Goal: Task Accomplishment & Management: Manage account settings

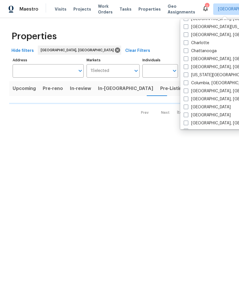
scroll to position [71, 0]
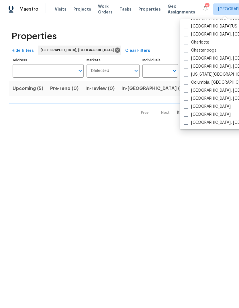
click at [186, 91] on span at bounding box center [186, 90] width 5 height 5
click at [186, 91] on input "[GEOGRAPHIC_DATA], [GEOGRAPHIC_DATA]" at bounding box center [186, 90] width 4 height 4
checkbox input "true"
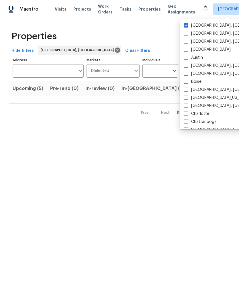
click at [186, 26] on span at bounding box center [186, 25] width 5 height 5
click at [186, 26] on input "[GEOGRAPHIC_DATA], [GEOGRAPHIC_DATA]" at bounding box center [186, 25] width 4 height 4
checkbox input "false"
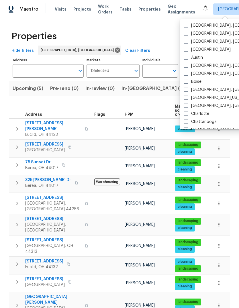
click at [139, 10] on span "Properties" at bounding box center [150, 9] width 22 height 6
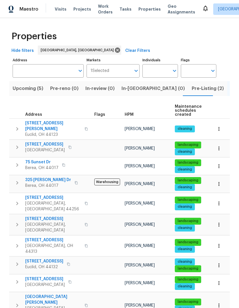
click at [59, 9] on span "Visits" at bounding box center [61, 9] width 12 height 6
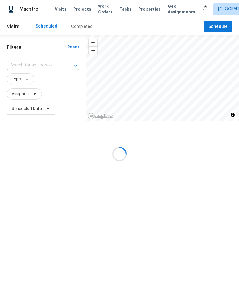
click at [28, 64] on div at bounding box center [119, 154] width 239 height 308
click at [41, 63] on div at bounding box center [119, 154] width 239 height 308
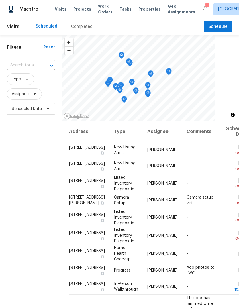
click at [31, 62] on input "text" at bounding box center [23, 65] width 32 height 9
type input "s"
type input "5024"
click at [16, 83] on li "5024 Refugee Rd, Columbus, OH 43232" at bounding box center [31, 78] width 48 height 9
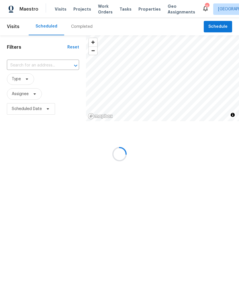
type input "5024 Refugee Rd, Columbus, OH 43232"
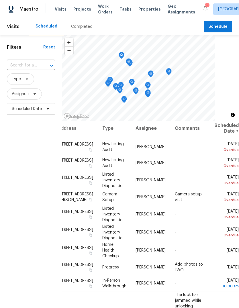
scroll to position [3, 59]
click at [0, 0] on icon at bounding box center [0, 0] width 0 height 0
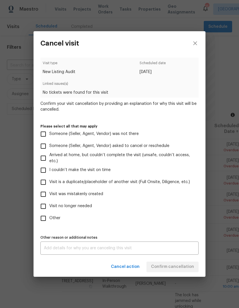
click at [44, 207] on input "Visit no longer needed" at bounding box center [43, 207] width 12 height 12
checkbox input "true"
click at [60, 249] on textarea at bounding box center [120, 249] width 152 height 4
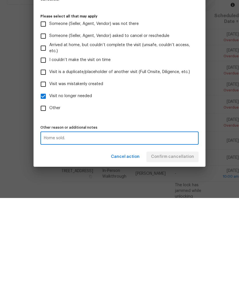
type textarea "Home sold."
click at [151, 213] on label "Other" at bounding box center [115, 219] width 157 height 12
click at [49, 213] on input "Other" at bounding box center [43, 219] width 12 height 12
checkbox input "true"
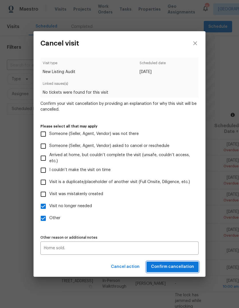
click at [166, 269] on span "Confirm cancellation" at bounding box center [172, 267] width 43 height 7
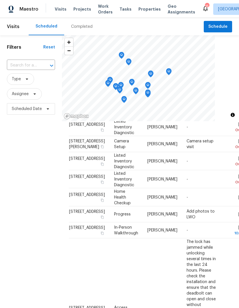
scroll to position [36, 0]
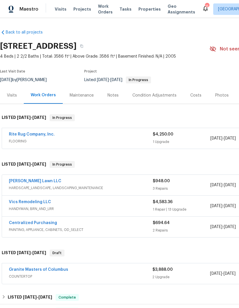
click at [85, 137] on div "Rite Rug Company, Inc." at bounding box center [81, 135] width 144 height 7
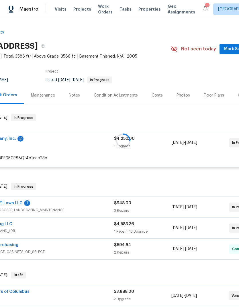
scroll to position [0, 42]
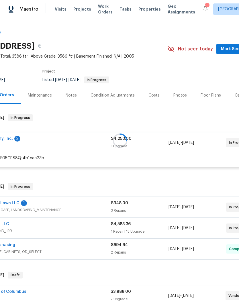
click at [69, 94] on div "Notes" at bounding box center [71, 96] width 11 height 6
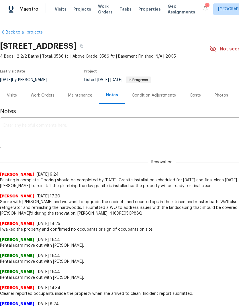
scroll to position [0, 1]
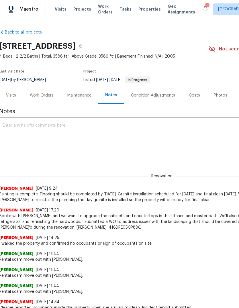
click at [26, 126] on textarea at bounding box center [161, 134] width 317 height 20
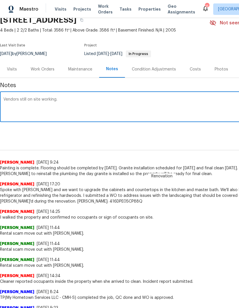
scroll to position [26, 0]
click at [131, 100] on textarea "Vendors still on site working." at bounding box center [161, 108] width 317 height 20
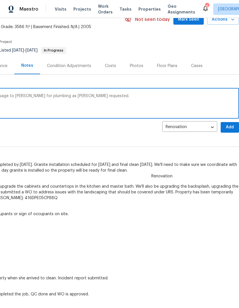
scroll to position [30, 85]
type textarea "Vendors still on site working. Sending message to Vic for plumbing as Keith req…"
click at [229, 127] on span "Add" at bounding box center [230, 127] width 9 height 7
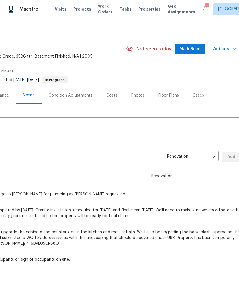
scroll to position [0, 84]
click at [224, 48] on span "Actions" at bounding box center [225, 49] width 23 height 7
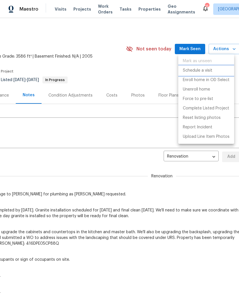
click at [202, 69] on p "Schedule a visit" at bounding box center [198, 71] width 30 height 6
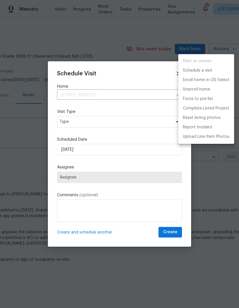
click at [75, 125] on div at bounding box center [119, 154] width 239 height 308
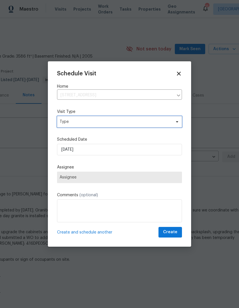
click at [69, 122] on span "Type" at bounding box center [116, 122] width 112 height 6
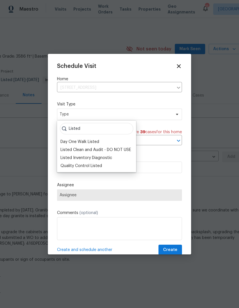
type input "Listed"
click at [76, 166] on div "Quality Control Listed" at bounding box center [82, 166] width 42 height 6
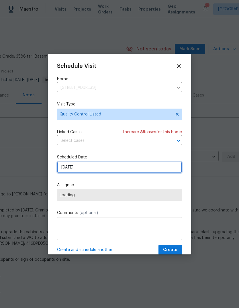
click at [73, 169] on input "9/2/2025" at bounding box center [119, 167] width 125 height 11
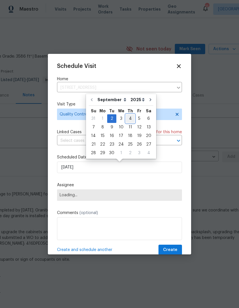
click at [128, 118] on div "4" at bounding box center [130, 119] width 9 height 8
type input "9/4/2025"
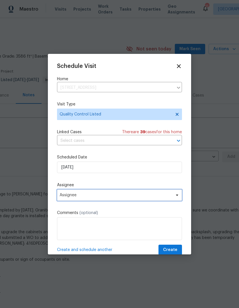
click at [71, 198] on span "Assignee" at bounding box center [116, 195] width 112 height 5
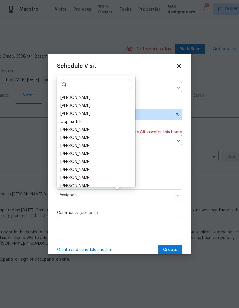
click at [68, 129] on div "[PERSON_NAME]" at bounding box center [76, 130] width 30 height 6
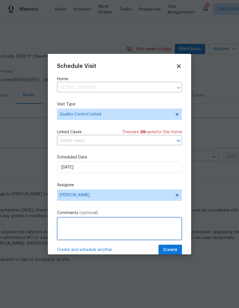
click at [69, 227] on textarea at bounding box center [119, 229] width 125 height 23
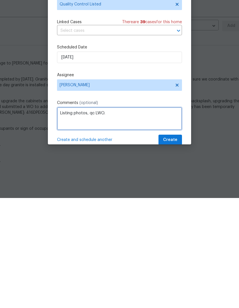
type textarea "Listing photos, qc LWO."
click at [119, 100] on div "Schedule Visit Home 1068 Rutherglen Dr, Columbus, OH 43235 ​ Visit Type Quality…" at bounding box center [119, 159] width 125 height 193
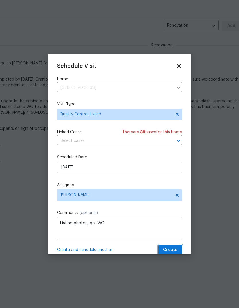
click at [174, 248] on span "Create" at bounding box center [170, 250] width 14 height 7
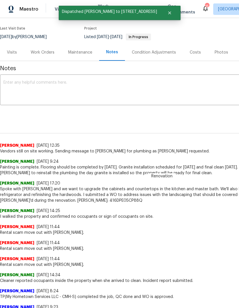
scroll to position [43, 0]
click at [38, 52] on div "Work Orders" at bounding box center [43, 53] width 24 height 6
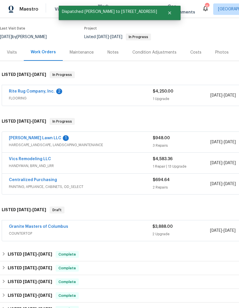
scroll to position [22, 0]
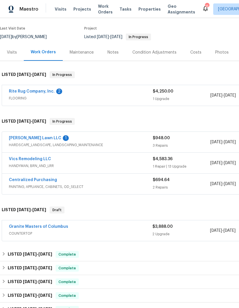
click at [23, 136] on link "Helton Lawn LLC" at bounding box center [35, 138] width 53 height 4
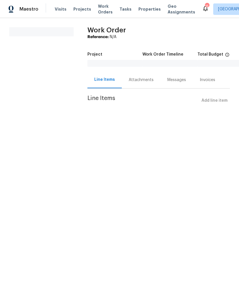
click at [133, 78] on div "Attachments" at bounding box center [141, 80] width 25 height 6
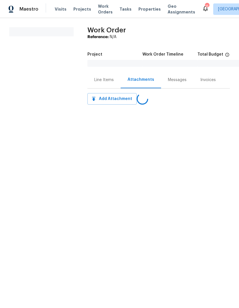
click at [176, 83] on div "Messages" at bounding box center [177, 80] width 19 height 6
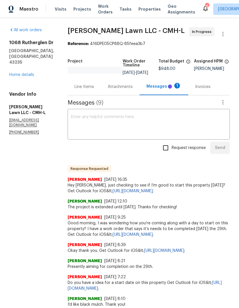
click at [181, 131] on textarea at bounding box center [149, 125] width 156 height 20
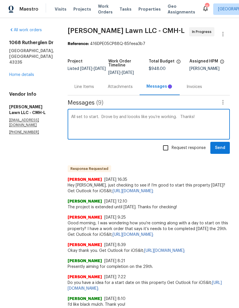
type textarea "All set to start. Drove by and loooks like you’re working. Thanks!"
click at [172, 147] on input "Request response" at bounding box center [166, 148] width 12 height 12
checkbox input "true"
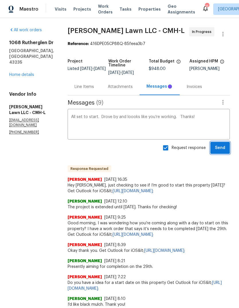
click at [221, 146] on span "Send" at bounding box center [220, 148] width 10 height 7
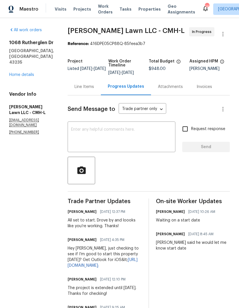
click at [20, 77] on link "Home details" at bounding box center [21, 75] width 25 height 4
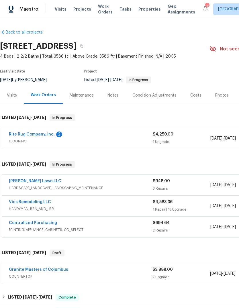
click at [192, 139] on div "$4,250.00 1 Upgrade" at bounding box center [182, 139] width 58 height 14
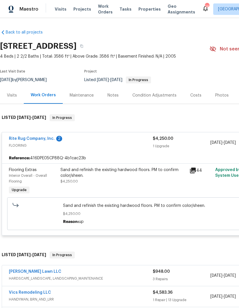
click at [192, 146] on div "1 Upgrade" at bounding box center [182, 146] width 58 height 6
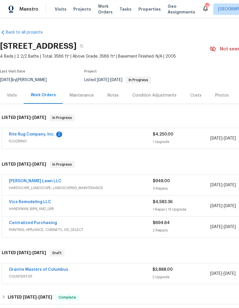
click at [21, 135] on link "Rite Rug Company, Inc." at bounding box center [32, 135] width 46 height 4
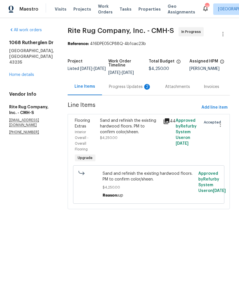
click at [129, 90] on div "Progress Updates 2" at bounding box center [130, 87] width 42 height 6
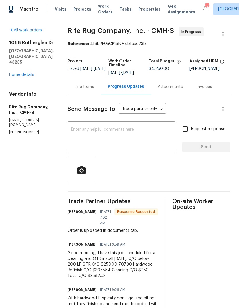
click at [18, 73] on link "Home details" at bounding box center [21, 75] width 25 height 4
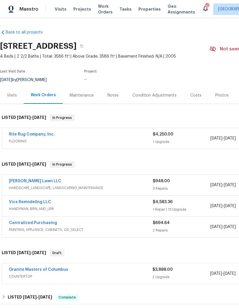
click at [20, 201] on link "Vics Remodeling LLC" at bounding box center [30, 202] width 42 height 4
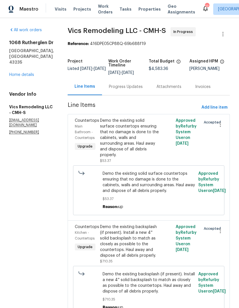
scroll to position [9, 0]
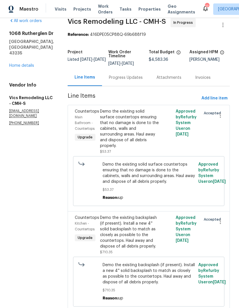
click at [16, 65] on link "Home details" at bounding box center [21, 66] width 25 height 4
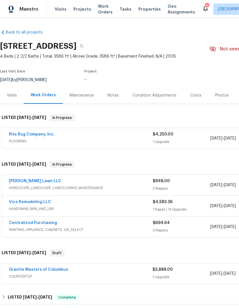
click at [30, 268] on link "Granite Masters of Columbus" at bounding box center [38, 270] width 59 height 4
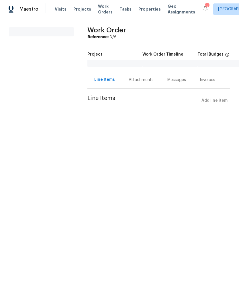
click at [135, 80] on div "Attachments" at bounding box center [141, 80] width 25 height 6
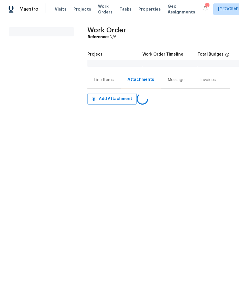
click at [177, 79] on div "Messages" at bounding box center [177, 80] width 19 height 6
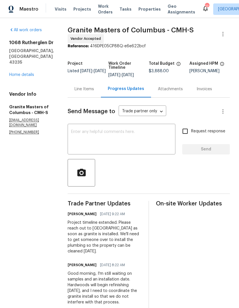
click at [137, 142] on textarea at bounding box center [121, 140] width 101 height 20
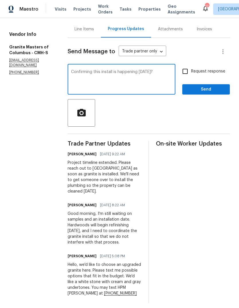
type textarea "Confirming this install is happening today?"
click at [212, 88] on span "Send" at bounding box center [206, 89] width 38 height 7
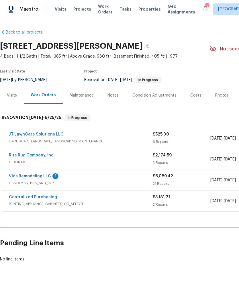
click at [31, 175] on link "Vics Remodeling LLC" at bounding box center [30, 176] width 42 height 4
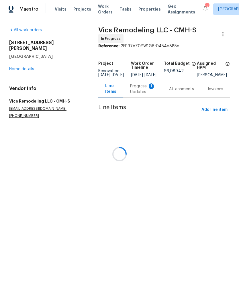
click at [133, 93] on div "Progress Updates 1" at bounding box center [142, 89] width 39 height 17
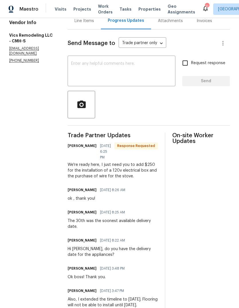
scroll to position [55, 0]
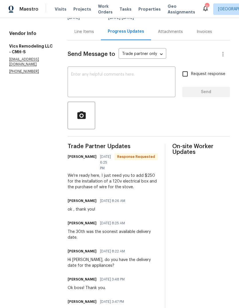
click at [88, 81] on textarea at bounding box center [121, 83] width 101 height 20
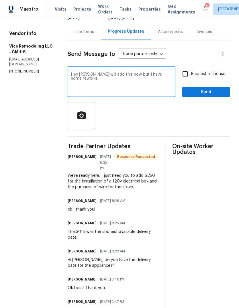
click at [159, 73] on textarea "Hey [PERSON_NAME] will add this now but I have some reworks" at bounding box center [121, 83] width 101 height 20
click at [131, 82] on textarea "Hey [PERSON_NAME] will add this now but I have some reworks here. Touch up need…" at bounding box center [121, 83] width 101 height 20
click at [150, 91] on textarea "Hey [PERSON_NAME] will add this now but I have some reworks here. Touch up need…" at bounding box center [121, 83] width 101 height 20
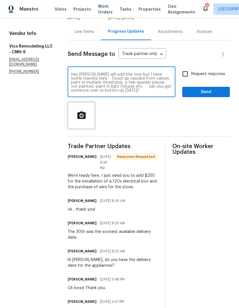
type textarea "Hey [PERSON_NAME] will add this now but I have some reworks here. Touch up need…"
click at [186, 73] on input "Request response" at bounding box center [185, 74] width 12 height 12
checkbox input "true"
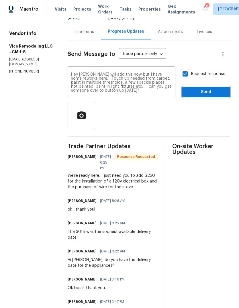
click at [199, 93] on span "Send" at bounding box center [206, 92] width 38 height 7
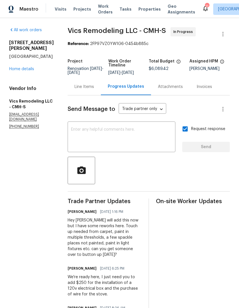
scroll to position [0, 0]
click at [80, 88] on div "Line Items" at bounding box center [85, 87] width 20 height 6
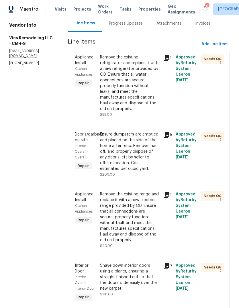
scroll to position [62, 0]
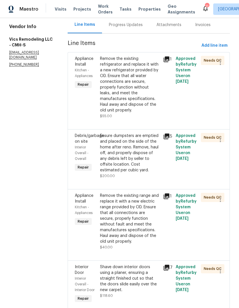
click at [128, 96] on div "Remove the existing refrigerator and replace it with a new refrigerator provide…" at bounding box center [130, 84] width 60 height 57
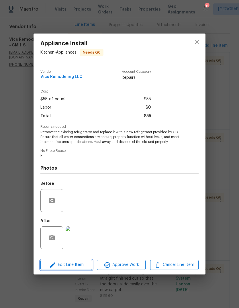
click at [73, 265] on span "Edit Line Item" at bounding box center [66, 265] width 48 height 7
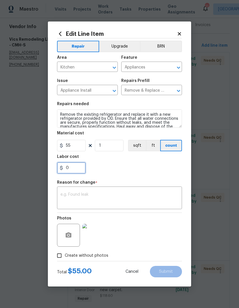
click at [77, 172] on input "0" at bounding box center [71, 167] width 29 height 11
type input "250"
click at [169, 170] on div "250" at bounding box center [119, 167] width 125 height 11
click at [158, 191] on div "x ​" at bounding box center [119, 198] width 125 height 21
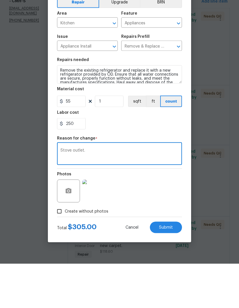
type textarea "Stove outlet."
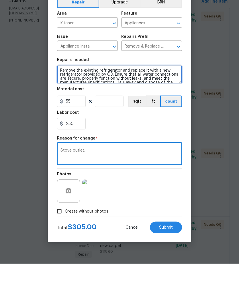
click at [170, 110] on textarea "Remove the existing refrigerator and replace it with a new refrigerator provide…" at bounding box center [119, 119] width 125 height 18
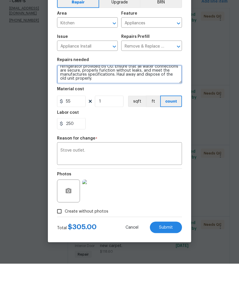
scroll to position [8, 0]
click at [146, 110] on textarea "Remove the existing refrigerator and replace it with a new refrigerator provide…" at bounding box center [119, 119] width 125 height 18
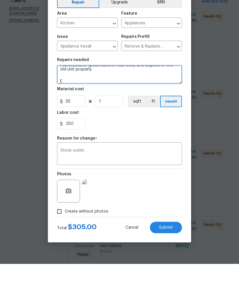
scroll to position [17, 0]
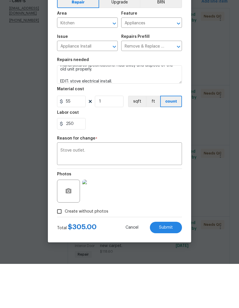
click at [164, 162] on div "250" at bounding box center [119, 167] width 125 height 11
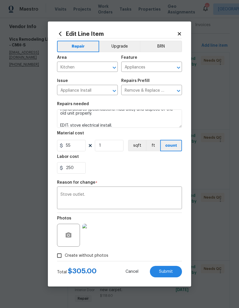
click at [172, 274] on span "Submit" at bounding box center [166, 272] width 14 height 4
type textarea "Remove the existing refrigerator and replace it with a new refrigerator provide…"
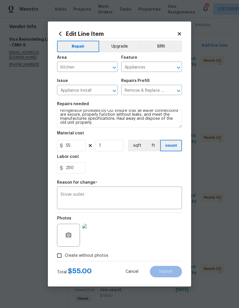
scroll to position [8, 0]
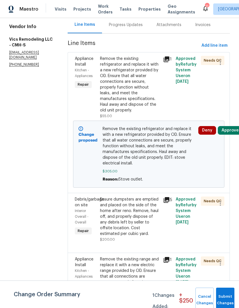
click at [229, 126] on button "Approve" at bounding box center [230, 130] width 25 height 9
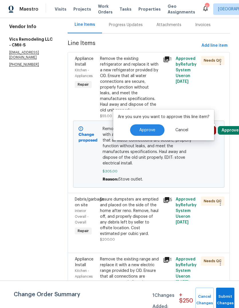
click at [146, 128] on span "Approve" at bounding box center [147, 130] width 16 height 4
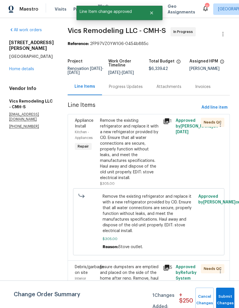
scroll to position [0, 0]
click at [28, 67] on link "Home details" at bounding box center [21, 69] width 25 height 4
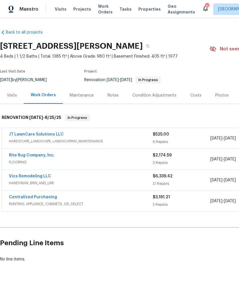
click at [184, 157] on div "$2,174.59" at bounding box center [182, 156] width 58 height 6
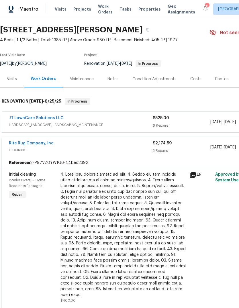
scroll to position [16, 0]
click at [23, 139] on div "Rite Rug Company, Inc. FLOORING $2,174.59 3 Repairs 8/18/2025 - 8/25/2025 Needs…" at bounding box center [162, 147] width 320 height 21
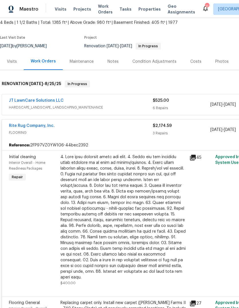
scroll to position [34, 0]
click at [23, 124] on link "Rite Rug Company, Inc." at bounding box center [32, 126] width 46 height 4
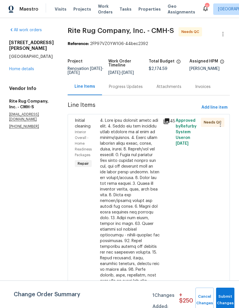
click at [133, 90] on div "Progress Updates" at bounding box center [126, 87] width 34 height 6
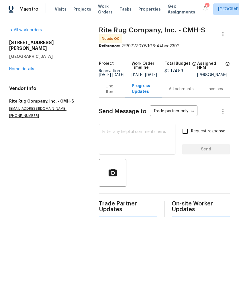
click at [135, 144] on textarea at bounding box center [137, 140] width 70 height 20
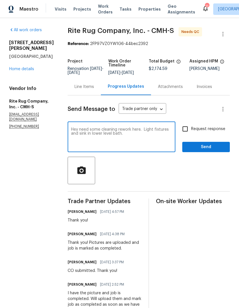
type textarea "Hey need some cleaning rework here. Light fixtures and sink in lower level bath."
click at [94, 90] on div "Line Items" at bounding box center [85, 87] width 20 height 6
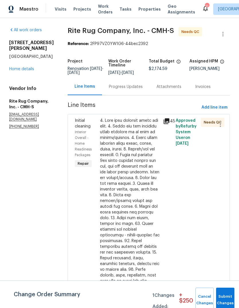
click at [133, 90] on div "Progress Updates" at bounding box center [126, 87] width 34 height 6
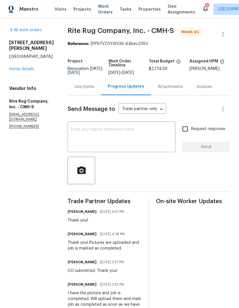
click at [94, 90] on div "Line Items" at bounding box center [85, 87] width 20 height 6
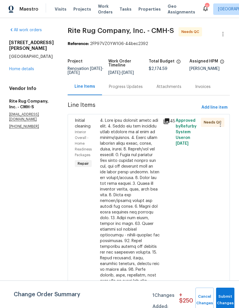
click at [141, 156] on div at bounding box center [130, 255] width 60 height 275
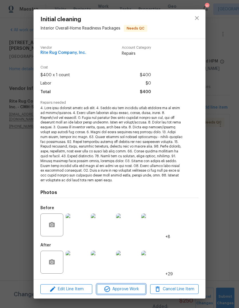
click at [125, 289] on span "Approve Work" at bounding box center [121, 289] width 45 height 7
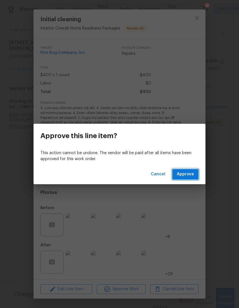
click at [187, 175] on span "Approve" at bounding box center [185, 174] width 17 height 7
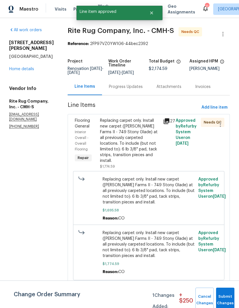
click at [139, 149] on div "Replacing carpet only. Install new carpet (Abshire Farms II - 749 Stony Glade) …" at bounding box center [130, 141] width 60 height 46
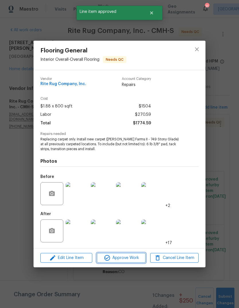
click at [131, 256] on span "Approve Work" at bounding box center [121, 258] width 45 height 7
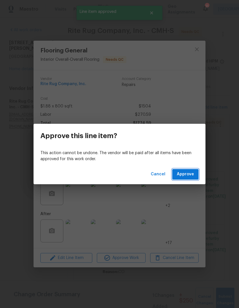
click at [191, 170] on button "Approve" at bounding box center [185, 174] width 26 height 11
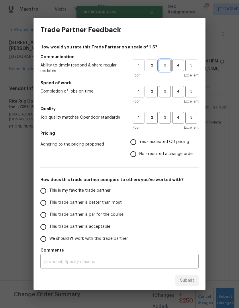
click at [165, 65] on span "3" at bounding box center [165, 65] width 11 height 7
click at [164, 94] on span "3" at bounding box center [165, 91] width 11 height 7
click at [164, 120] on span "3" at bounding box center [165, 118] width 11 height 7
click at [139, 154] on input "No - required a change order" at bounding box center [133, 154] width 12 height 12
radio input "true"
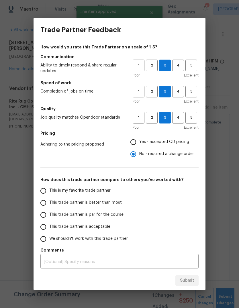
click at [138, 141] on input "Yes - accepted OD pricing" at bounding box center [133, 142] width 12 height 12
radio input "true"
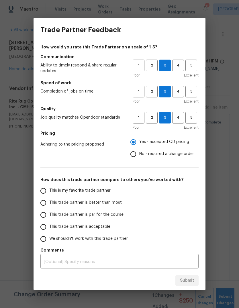
click at [104, 215] on span "This trade partner is par for the course" at bounding box center [86, 215] width 74 height 6
click at [49, 215] on input "This trade partner is par for the course" at bounding box center [43, 215] width 12 height 12
click at [197, 286] on button "Submit" at bounding box center [187, 281] width 23 height 11
radio input "true"
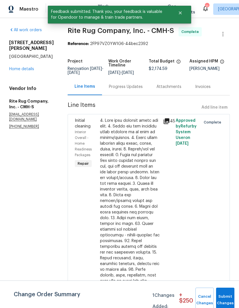
click at [24, 67] on link "Home details" at bounding box center [21, 69] width 25 height 4
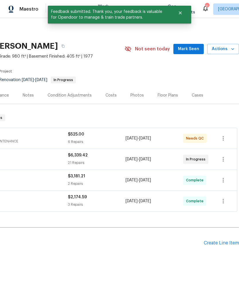
click at [162, 133] on div "8/18/2025 - 8/24/2025" at bounding box center [155, 139] width 58 height 14
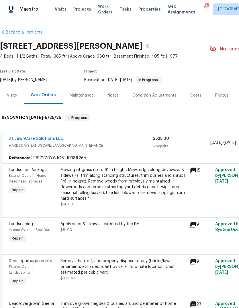
click at [53, 140] on link "JT LawnCare Solutions LLC" at bounding box center [36, 139] width 55 height 4
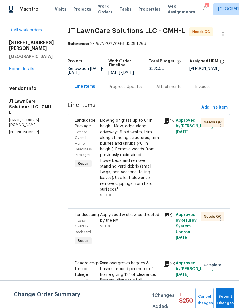
click at [132, 89] on div "Progress Updates" at bounding box center [126, 86] width 48 height 17
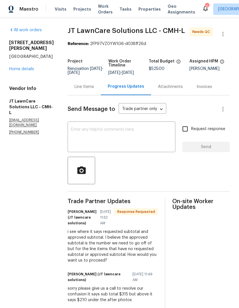
click at [26, 40] on div "5365 Sherry Ct Columbus, OH 43232 Home details" at bounding box center [31, 56] width 45 height 32
click at [23, 48] on div "All work orders 5365 Sherry Ct Columbus, OH 43232 Home details Vendor Info JT L…" at bounding box center [31, 81] width 45 height 108
click at [19, 48] on div "All work orders 5365 Sherry Ct Columbus, OH 43232 Home details Vendor Info JT L…" at bounding box center [31, 81] width 45 height 108
click at [28, 67] on link "Home details" at bounding box center [21, 69] width 25 height 4
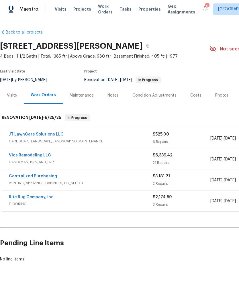
click at [217, 97] on div "Photos" at bounding box center [222, 96] width 13 height 6
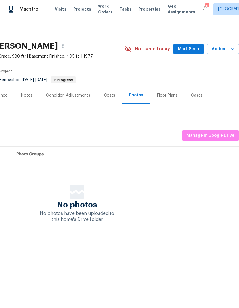
scroll to position [0, 85]
click at [166, 94] on div "Floor Plans" at bounding box center [167, 96] width 20 height 6
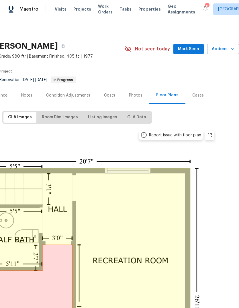
click at [137, 99] on div "Photos" at bounding box center [135, 95] width 27 height 17
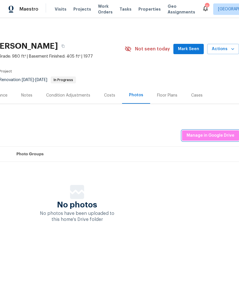
click at [215, 133] on span "Manage in Google Drive" at bounding box center [211, 135] width 48 height 7
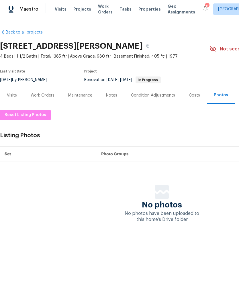
click at [139, 9] on span "Properties" at bounding box center [150, 9] width 22 height 6
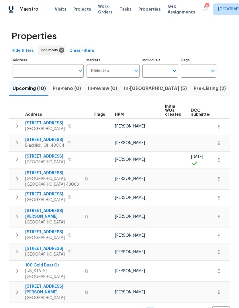
click at [102, 74] on div "1 Selected Markets" at bounding box center [113, 70] width 53 height 13
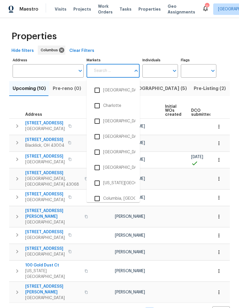
scroll to position [202, 0]
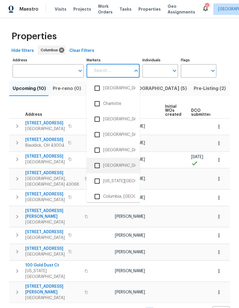
click at [96, 165] on input "checkbox" at bounding box center [97, 166] width 12 height 12
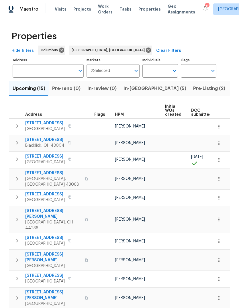
click at [30, 69] on input "Address" at bounding box center [44, 70] width 63 height 13
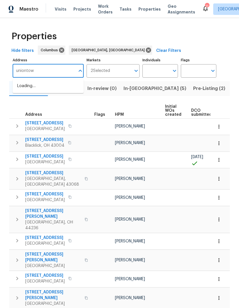
type input "uniontown"
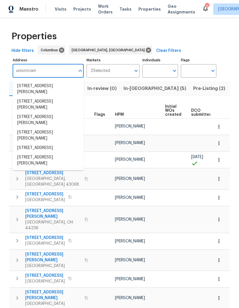
click at [29, 122] on li "13434 Judy Ave NW Uniontown OH 44685" at bounding box center [48, 119] width 71 height 15
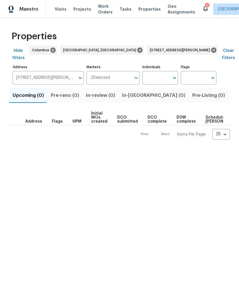
click at [57, 71] on input "13434 Judy Ave NW Uniontown OH 44685" at bounding box center [44, 77] width 63 height 13
type input "d"
type input "uniontown"
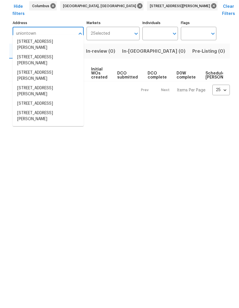
click at [32, 153] on li "3217 Deborah Ct Uniontown OH 44685" at bounding box center [48, 160] width 71 height 15
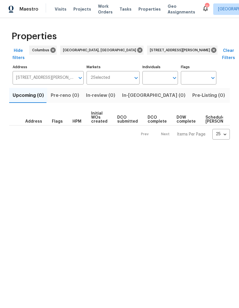
click at [232, 92] on span "Listed (1)" at bounding box center [242, 96] width 21 height 8
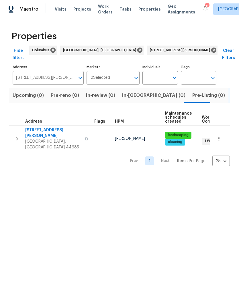
click at [85, 137] on icon "button" at bounding box center [86, 138] width 3 height 3
click at [60, 11] on span "Visits" at bounding box center [61, 9] width 12 height 6
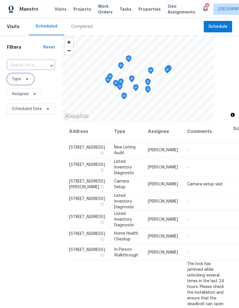
click at [20, 79] on span "Type" at bounding box center [16, 79] width 9 height 6
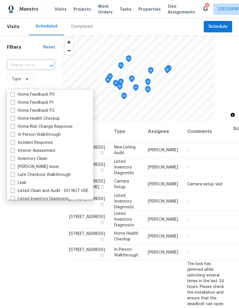
scroll to position [191, 0]
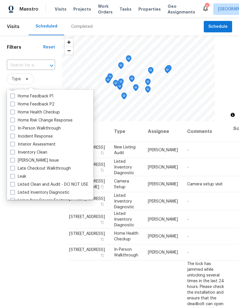
click at [13, 129] on span at bounding box center [12, 128] width 5 height 5
click at [13, 129] on input "In-Person Walkthrough" at bounding box center [12, 128] width 4 height 4
checkbox input "true"
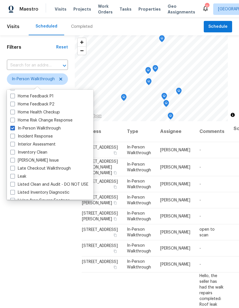
click at [32, 236] on div "Filters Reset ​ In-Person Walkthrough Assignee Scheduled Date" at bounding box center [37, 201] width 75 height 333
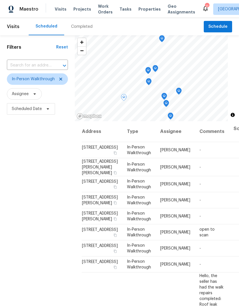
click at [89, 174] on span "836 Spivey Ln, Galloway, OH 43119" at bounding box center [100, 167] width 36 height 15
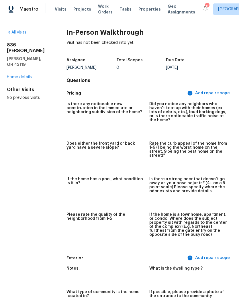
click at [55, 11] on span "Visits" at bounding box center [61, 9] width 12 height 6
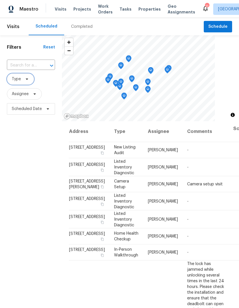
click at [18, 77] on span "Type" at bounding box center [16, 79] width 9 height 6
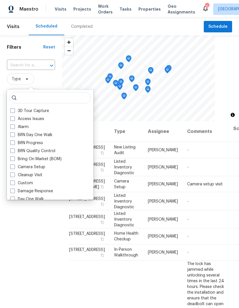
click at [51, 82] on span "Type" at bounding box center [31, 78] width 48 height 11
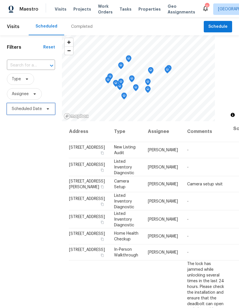
click at [18, 110] on span "Scheduled Date" at bounding box center [27, 109] width 30 height 6
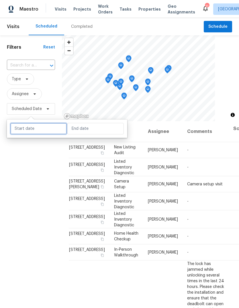
click at [30, 129] on input "text" at bounding box center [38, 128] width 57 height 11
select select "8"
select select "2025"
select select "9"
select select "2025"
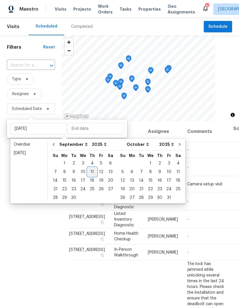
click at [90, 172] on div "11" at bounding box center [92, 172] width 9 height 8
type input "Thu, Sep 11"
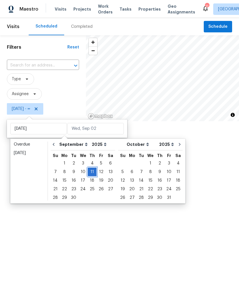
click at [90, 171] on div "11" at bounding box center [92, 172] width 9 height 8
type input "Thu, Sep 11"
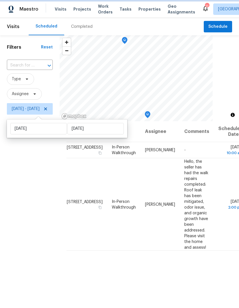
click at [41, 207] on div "Filters Reset ​ Type Assignee Thu, Sep 11 - Thu, Sep 11" at bounding box center [30, 201] width 60 height 333
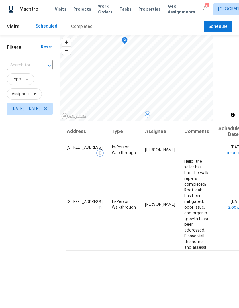
click at [101, 155] on icon "button" at bounding box center [100, 153] width 3 height 3
click at [33, 184] on div "Filters Reset ​ Type Assignee Thu, Sep 11 - Thu, Sep 11" at bounding box center [30, 201] width 60 height 333
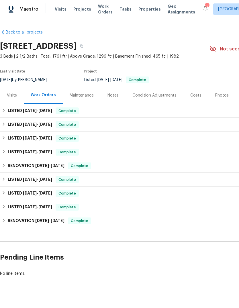
click at [12, 94] on div "Visits" at bounding box center [12, 96] width 10 height 6
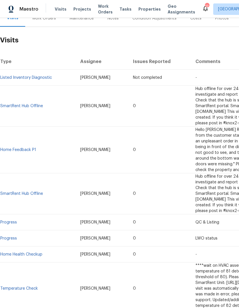
scroll to position [78, 0]
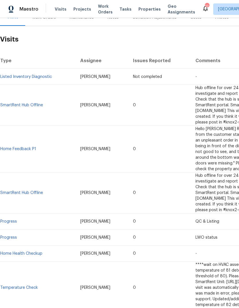
click at [20, 147] on link "Home Feedback P1" at bounding box center [18, 149] width 36 height 4
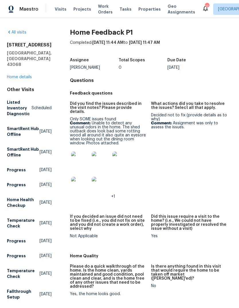
click at [18, 78] on link "Home details" at bounding box center [19, 77] width 25 height 4
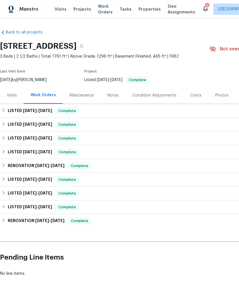
click at [194, 97] on div "Costs" at bounding box center [196, 96] width 11 height 6
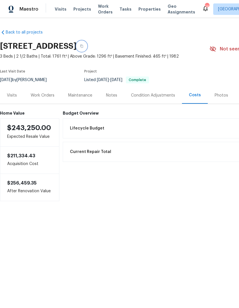
click at [87, 44] on button "button" at bounding box center [82, 46] width 10 height 10
click at [83, 45] on icon "button" at bounding box center [81, 46] width 3 height 3
